Goal: Communication & Community: Answer question/provide support

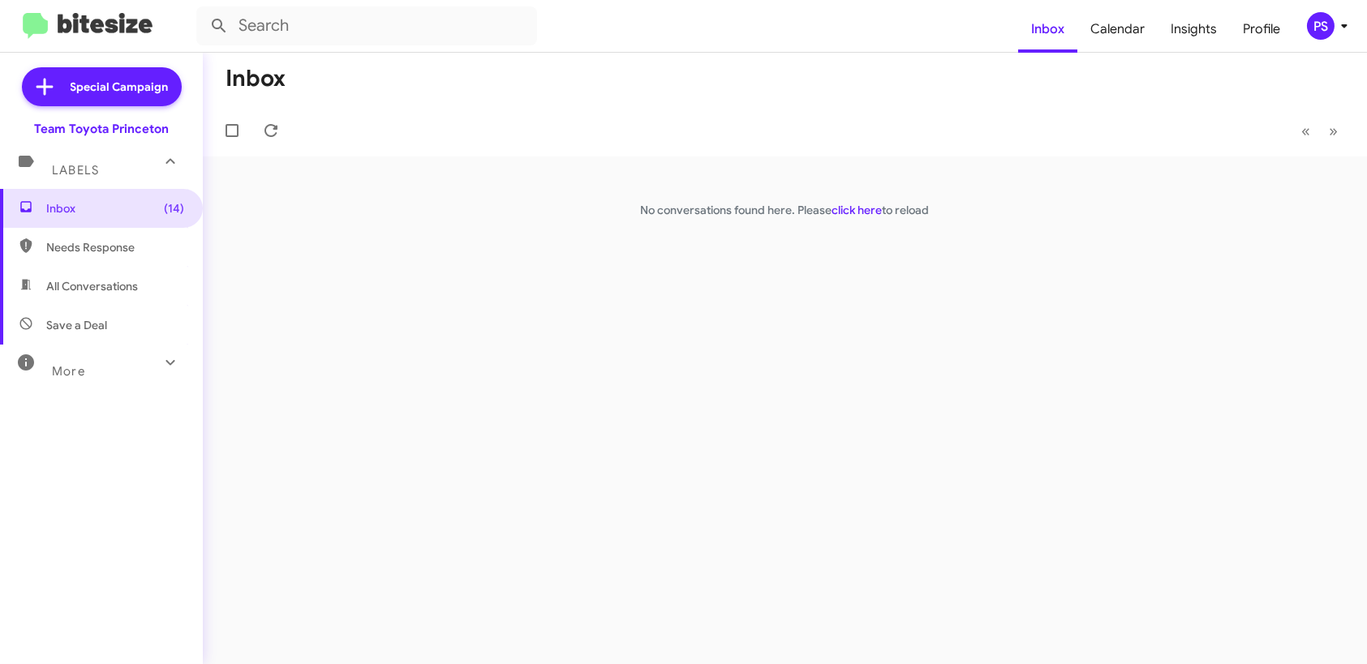
click at [1336, 34] on icon at bounding box center [1344, 25] width 19 height 19
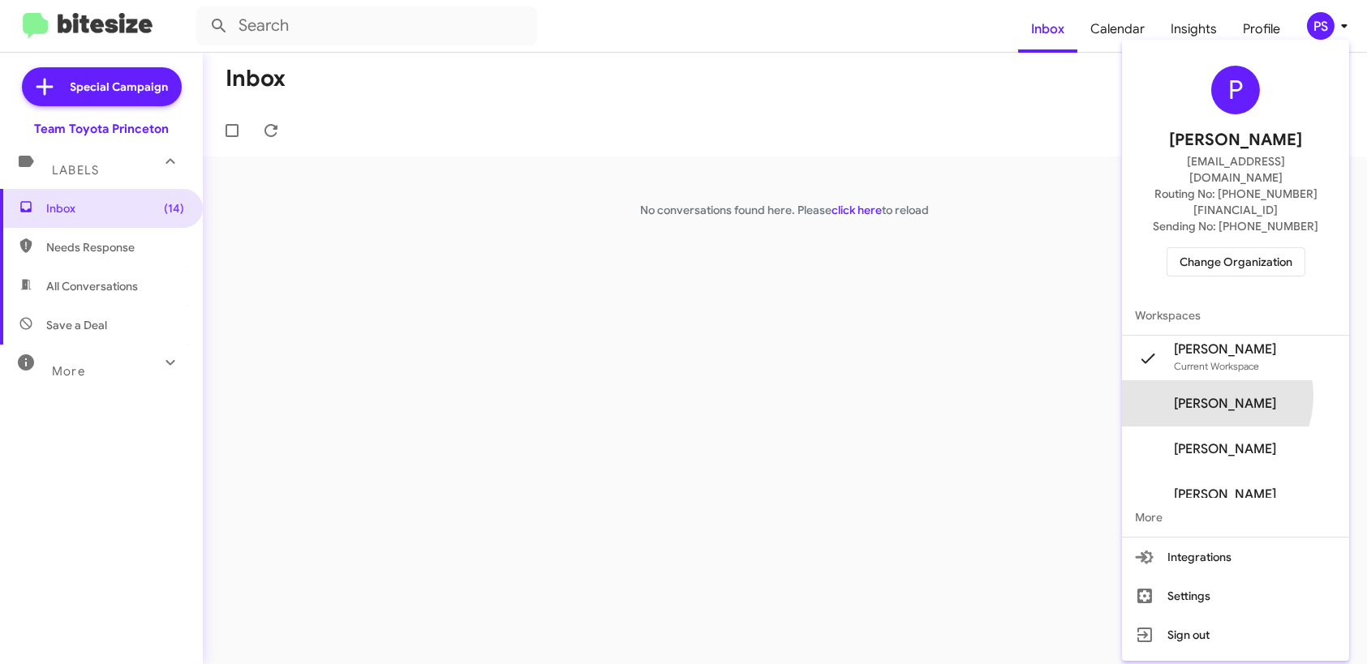
click at [1241, 396] on span "Pheobe Sportelli's" at bounding box center [1225, 404] width 102 height 16
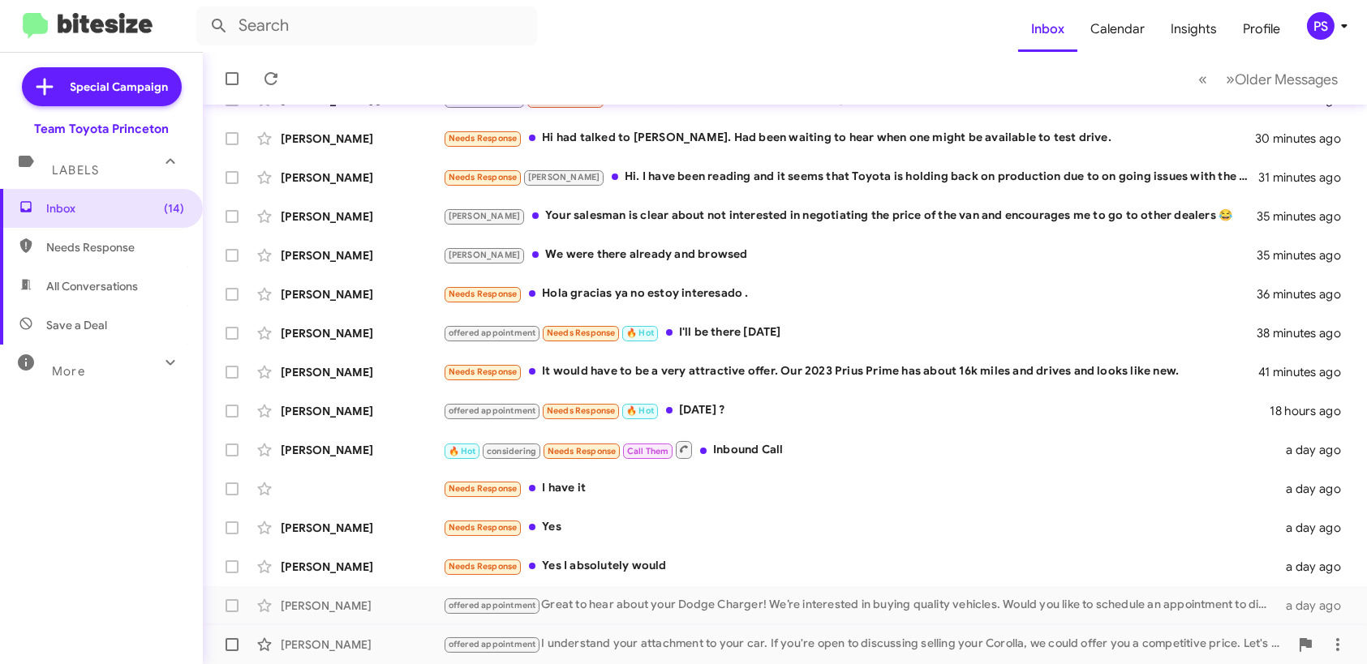
scroll to position [277, 0]
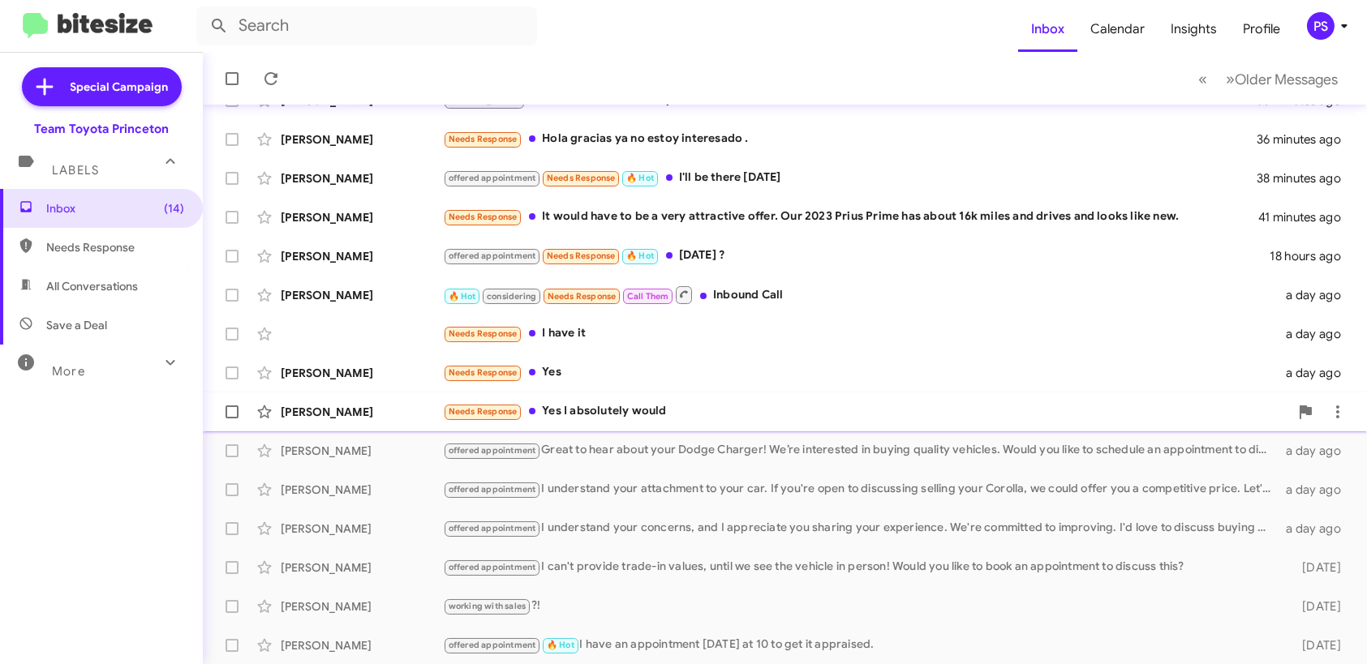
drag, startPoint x: 712, startPoint y: 441, endPoint x: 708, endPoint y: 425, distance: 16.7
click at [713, 441] on div "offered appointment Great to hear about your Dodge Charger! We’re interested in…" at bounding box center [861, 450] width 836 height 19
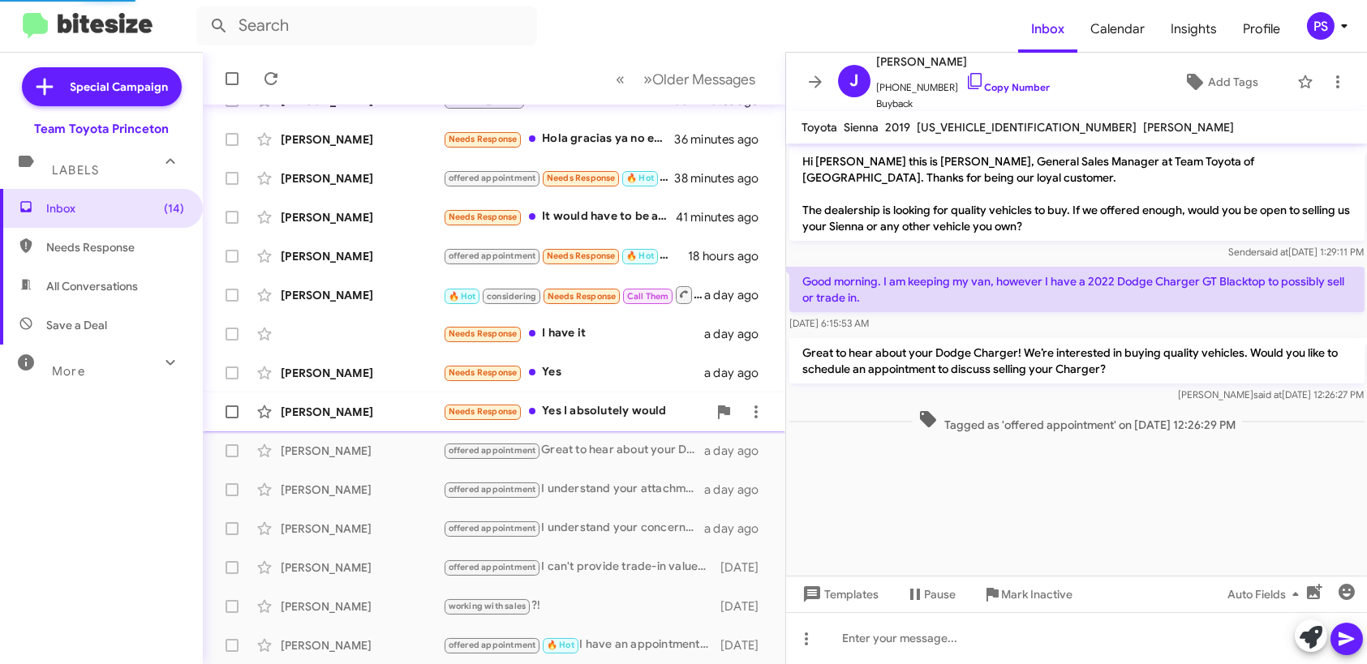
click at [659, 411] on div "Needs Response Yes I absolutely would" at bounding box center [575, 411] width 264 height 19
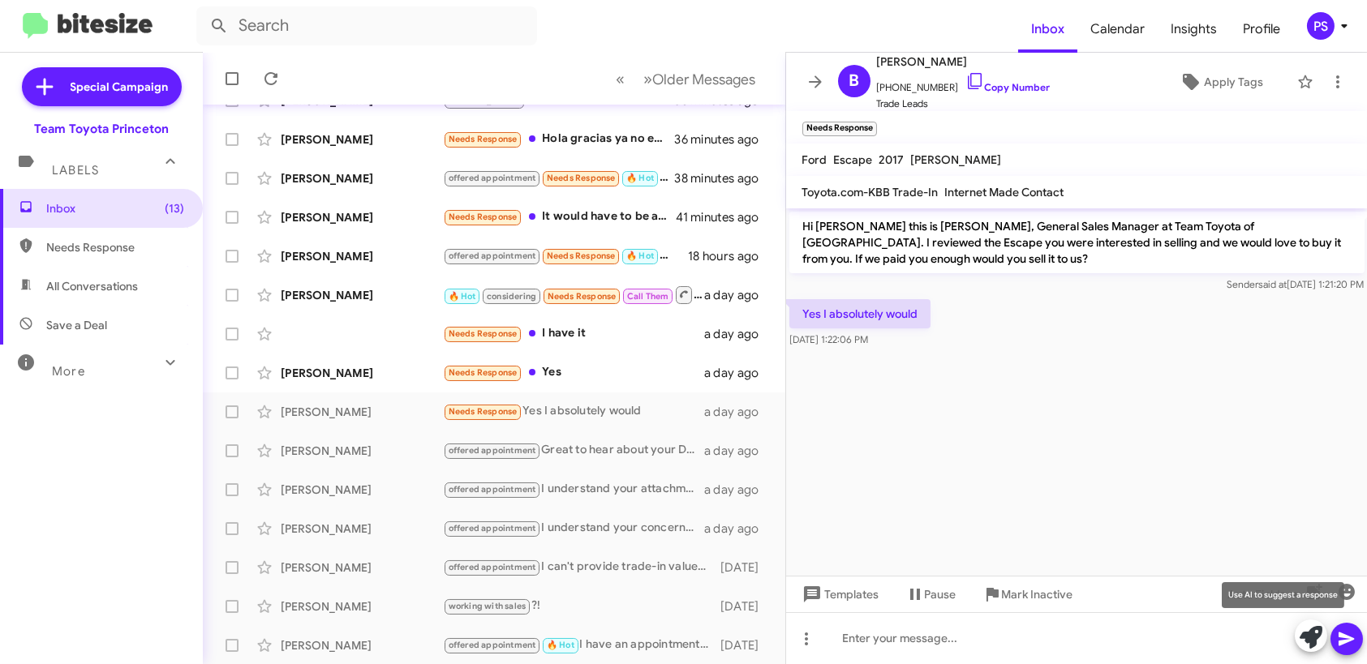
click at [1311, 643] on icon at bounding box center [1311, 637] width 23 height 23
